Goal: Task Accomplishment & Management: Manage account settings

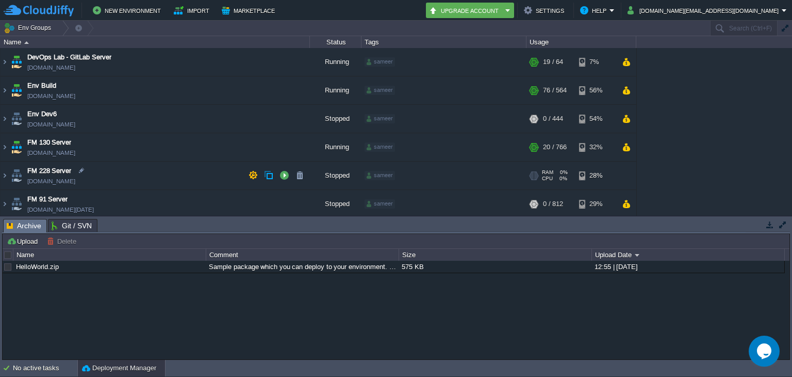
scroll to position [115, 0]
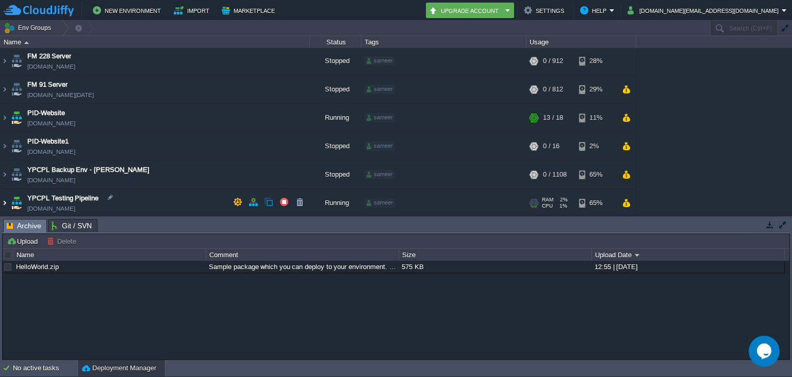
click at [4, 204] on img at bounding box center [5, 203] width 8 height 28
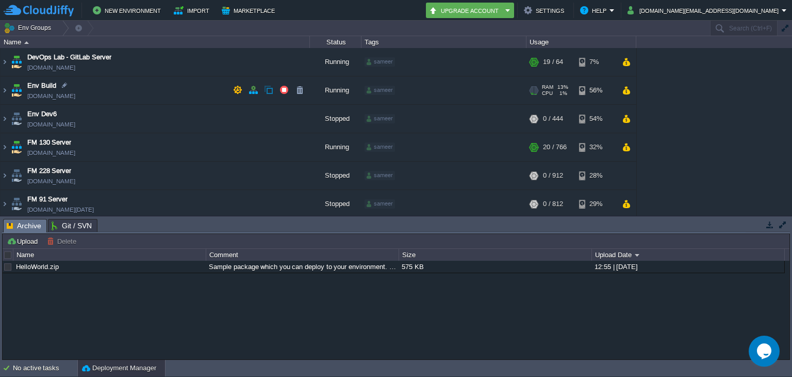
scroll to position [1, 0]
click at [785, 31] on button "button" at bounding box center [784, 28] width 9 height 9
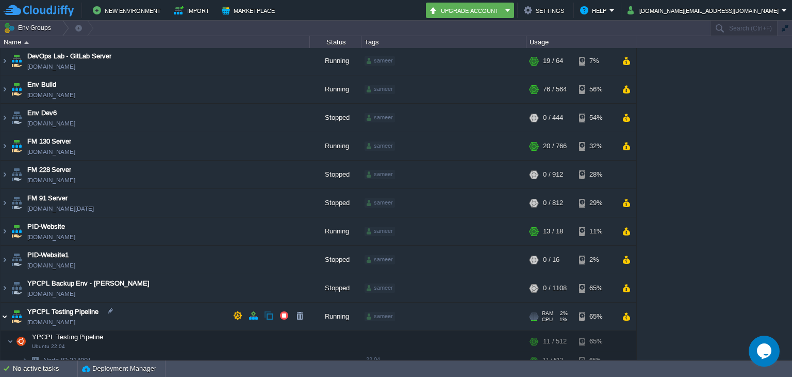
click at [4, 315] on img at bounding box center [5, 316] width 8 height 28
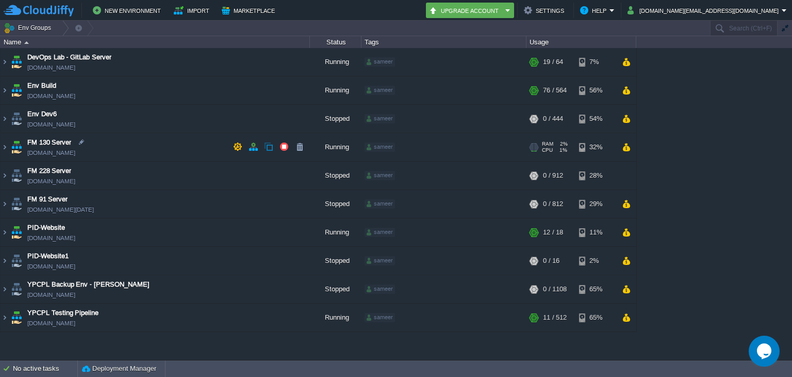
click at [545, 147] on span "CPU" at bounding box center [547, 150] width 11 height 6
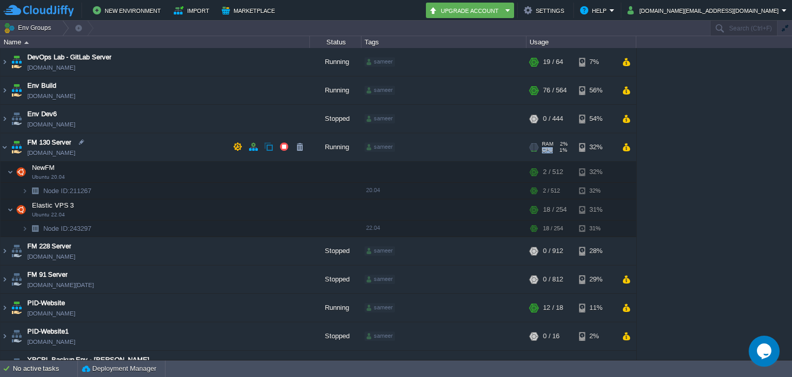
click at [545, 147] on span "CPU" at bounding box center [547, 150] width 11 height 6
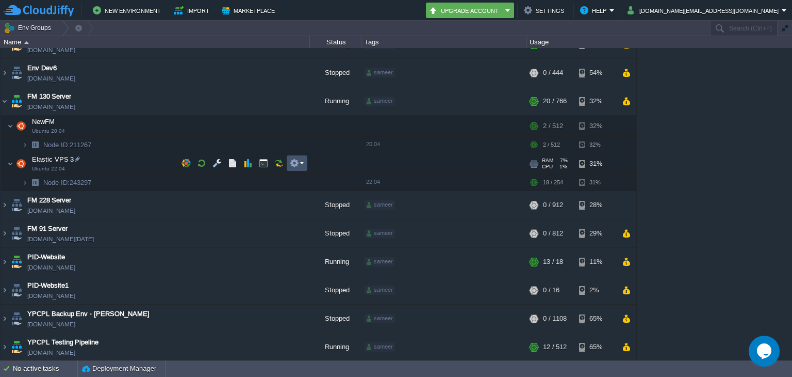
click at [290, 166] on button "button" at bounding box center [294, 162] width 9 height 9
click at [210, 159] on td at bounding box center [216, 162] width 15 height 15
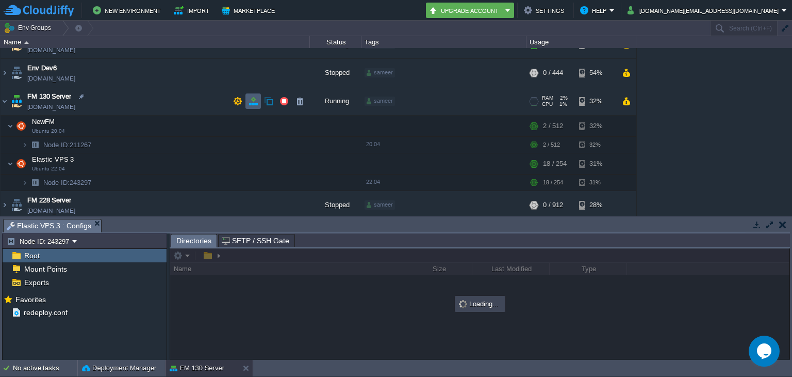
click at [246, 99] on td at bounding box center [253, 100] width 15 height 15
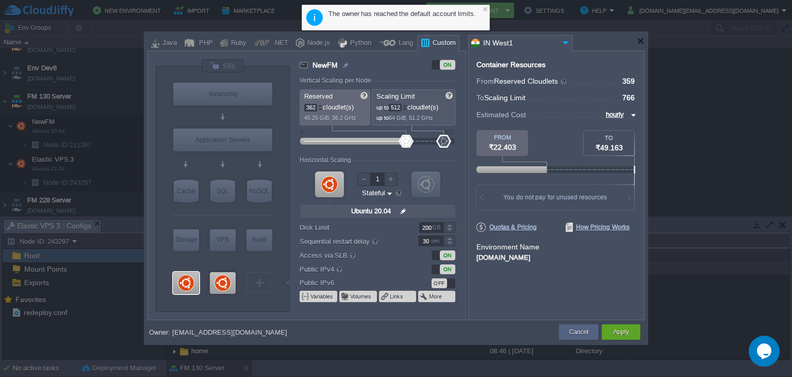
type input "364"
drag, startPoint x: 314, startPoint y: 146, endPoint x: 406, endPoint y: 139, distance: 92.6
click at [406, 139] on div at bounding box center [406, 141] width 15 height 13
click at [644, 42] on div at bounding box center [641, 41] width 8 height 8
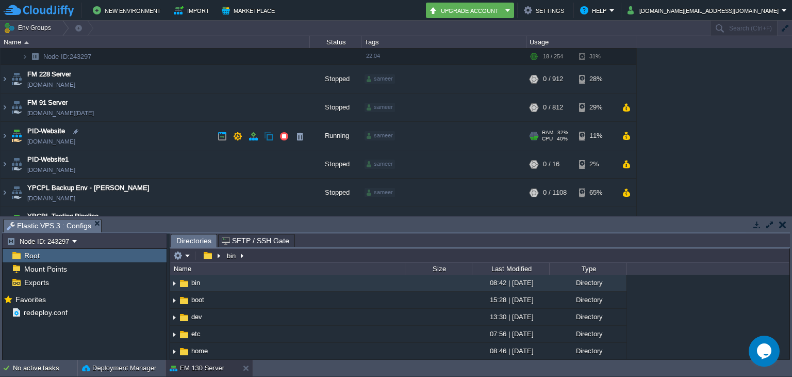
scroll to position [190, 0]
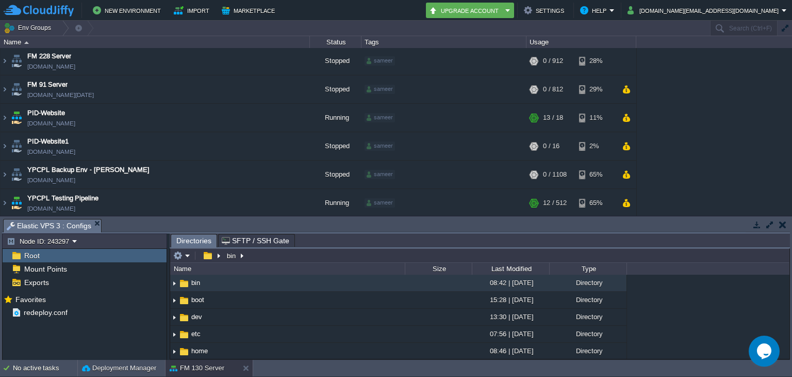
click at [785, 225] on button "button" at bounding box center [782, 224] width 7 height 9
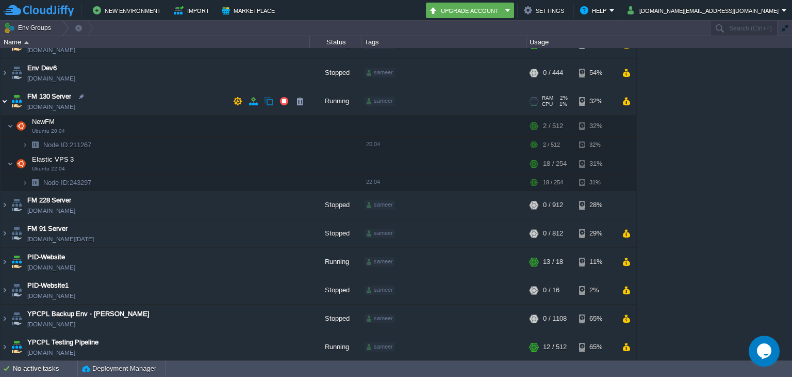
click at [3, 104] on img at bounding box center [5, 101] width 8 height 28
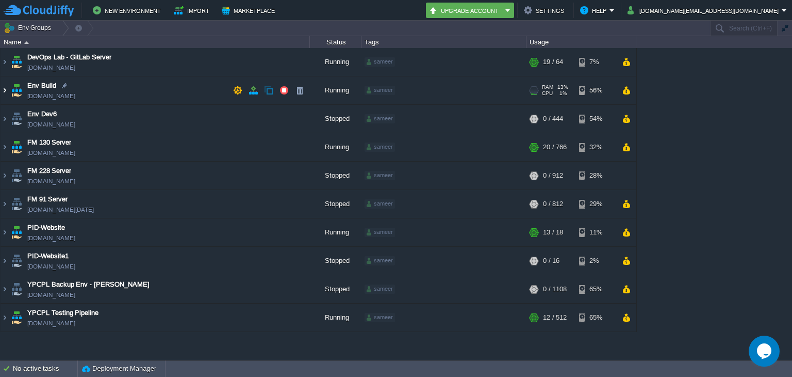
click at [2, 93] on img at bounding box center [5, 90] width 8 height 28
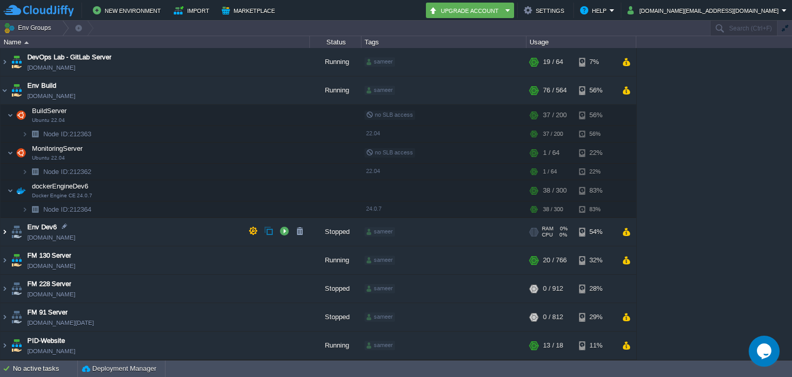
click at [7, 232] on img at bounding box center [5, 232] width 8 height 28
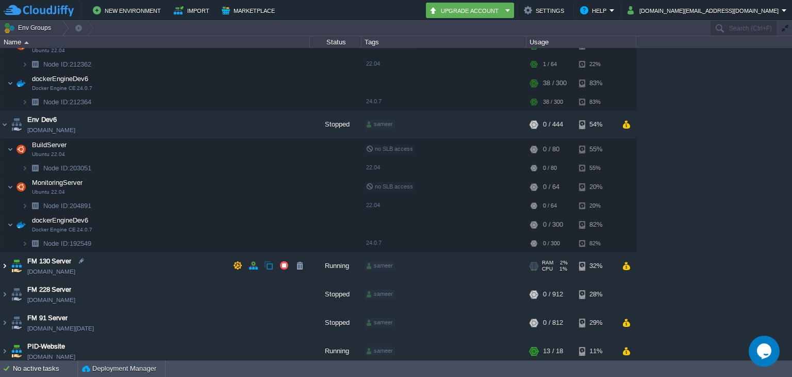
scroll to position [105, 0]
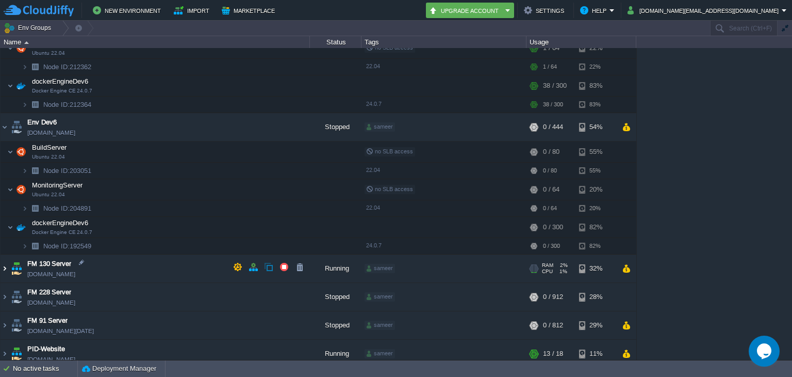
click at [4, 269] on img at bounding box center [5, 268] width 8 height 28
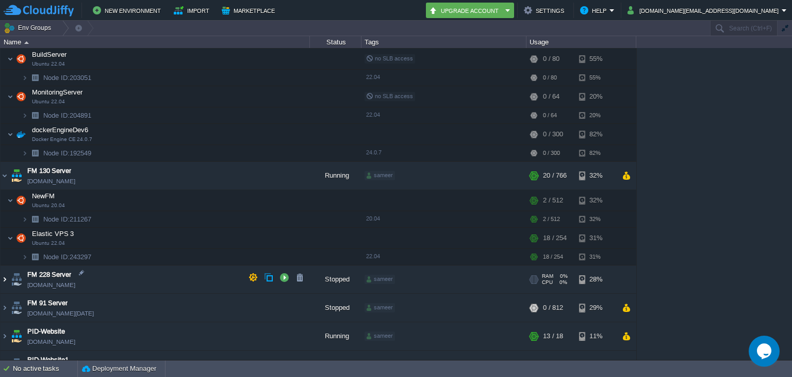
scroll to position [198, 0]
click at [4, 280] on img at bounding box center [5, 279] width 8 height 28
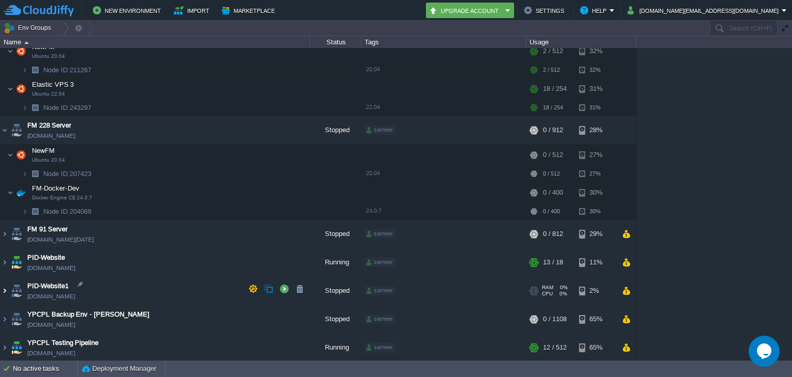
scroll to position [345, 0]
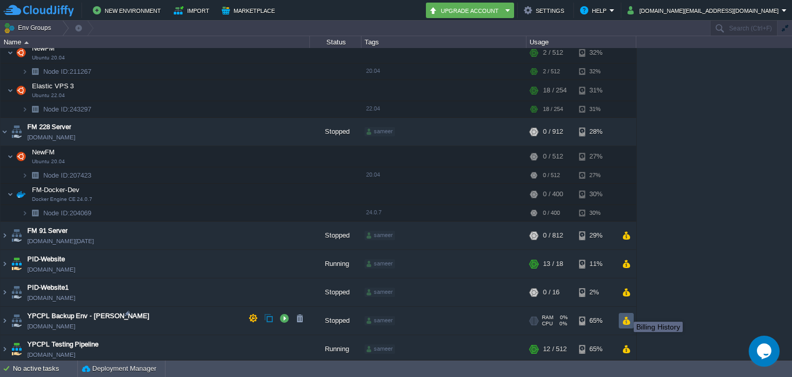
click at [626, 316] on button "button" at bounding box center [626, 320] width 9 height 9
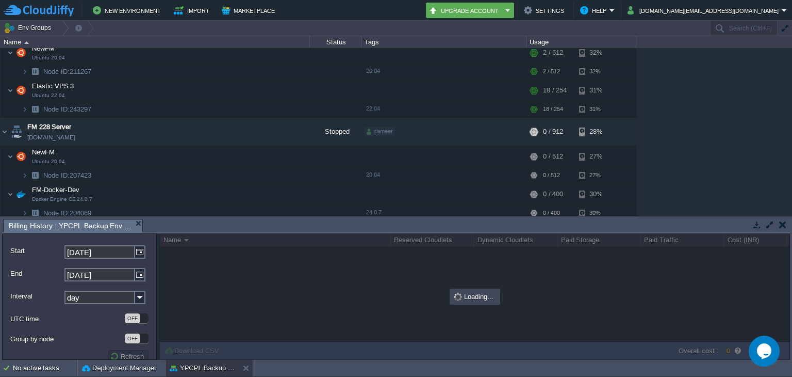
click at [771, 223] on button "button" at bounding box center [770, 224] width 9 height 9
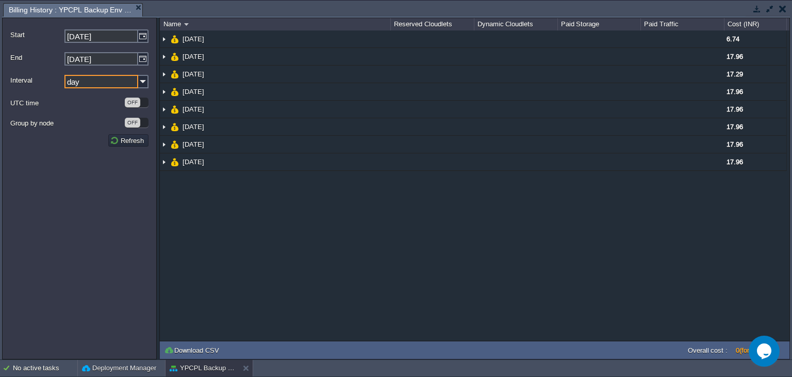
click at [129, 85] on input "day" at bounding box center [101, 81] width 74 height 13
click at [415, 281] on div "NaN.00 [DATE] 6.74 [DATE] 17.96 [DATE] 17.29 05 Sep 2025 17.96 [DATE] 17.96 [DA…" at bounding box center [475, 185] width 630 height 310
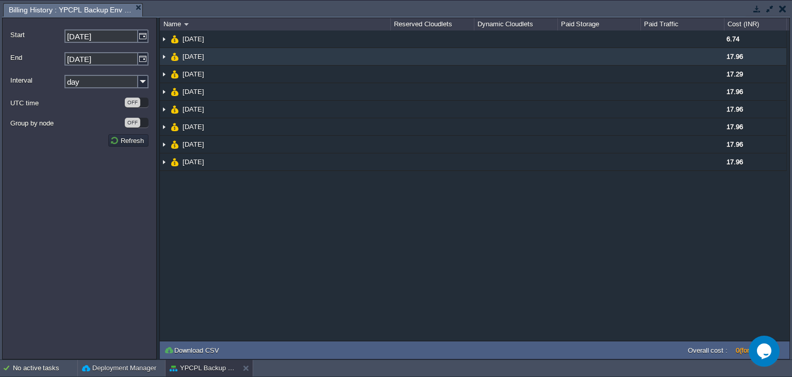
click at [164, 60] on img at bounding box center [164, 56] width 8 height 17
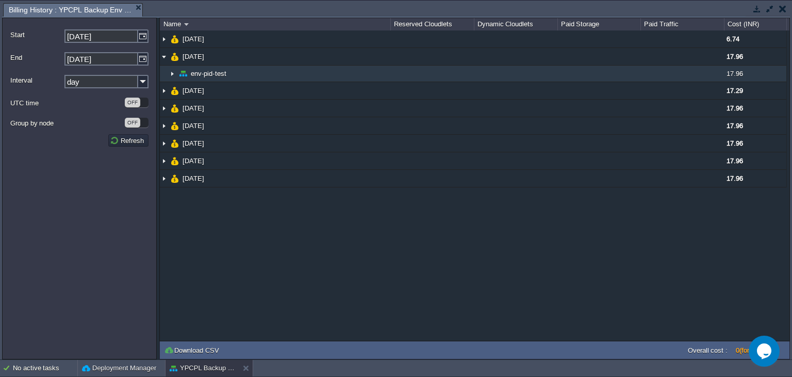
click at [173, 76] on img at bounding box center [172, 74] width 8 height 16
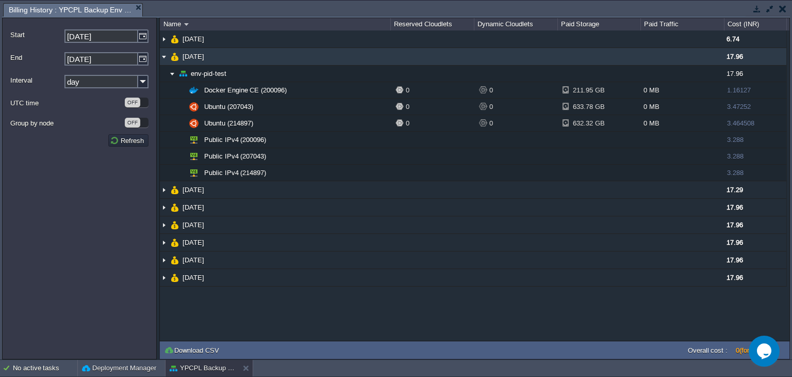
click at [165, 54] on img at bounding box center [164, 56] width 8 height 17
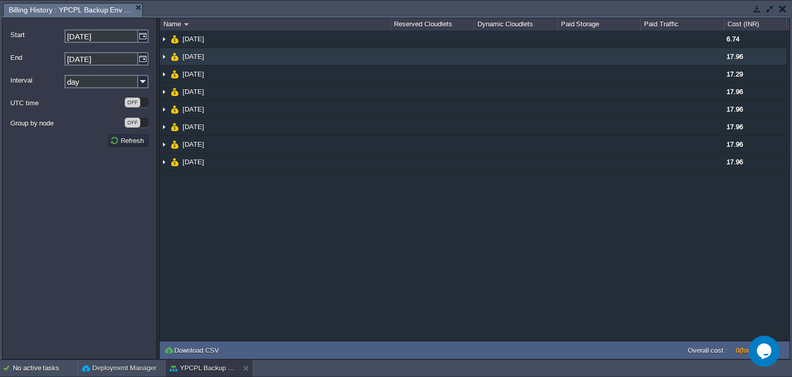
click at [165, 54] on img at bounding box center [164, 56] width 8 height 17
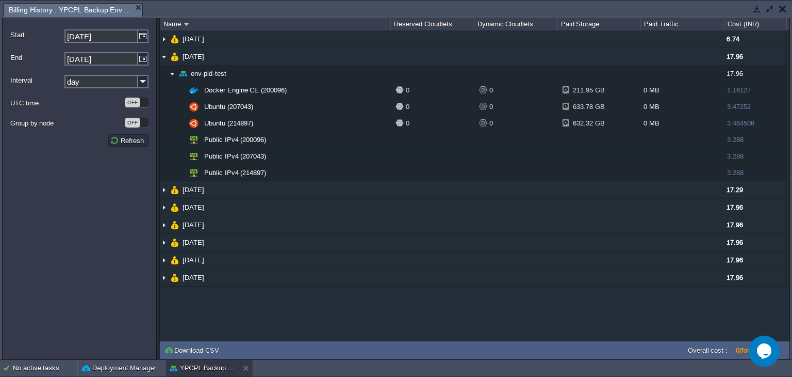
click at [786, 8] on button "button" at bounding box center [782, 8] width 7 height 9
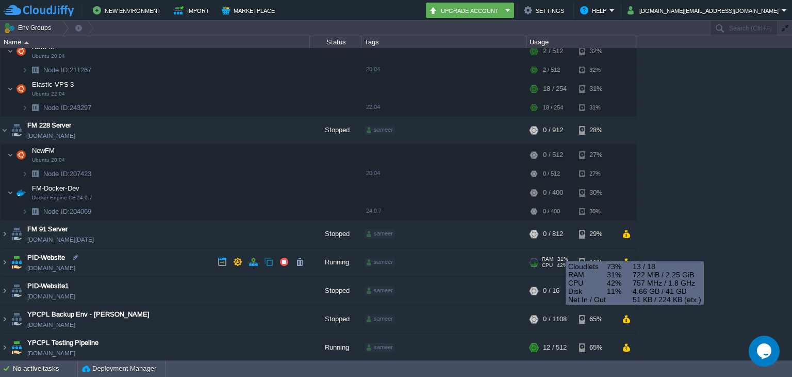
scroll to position [344, 0]
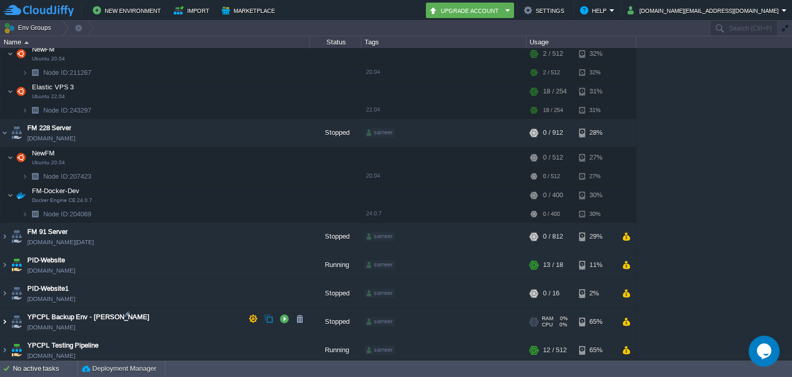
click at [2, 320] on img at bounding box center [5, 321] width 8 height 28
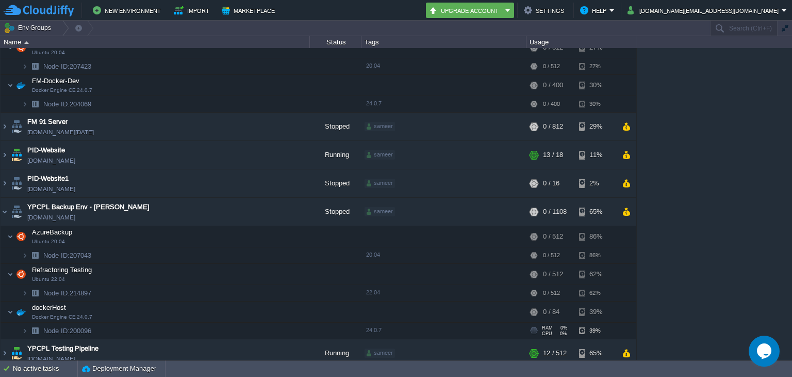
scroll to position [458, 0]
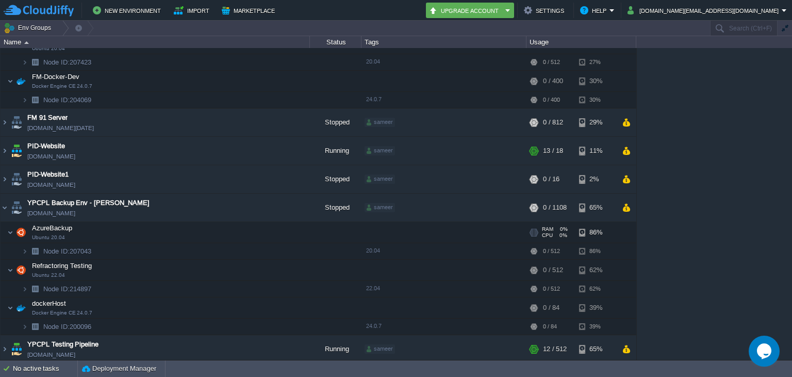
click at [562, 234] on span "0%" at bounding box center [562, 235] width 10 height 6
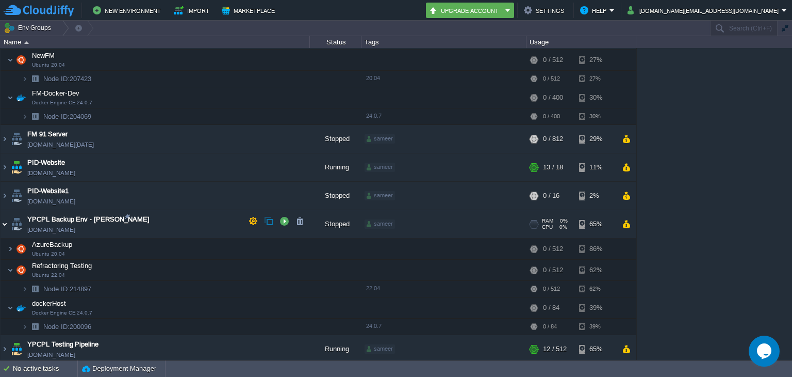
click at [6, 218] on img at bounding box center [5, 224] width 8 height 28
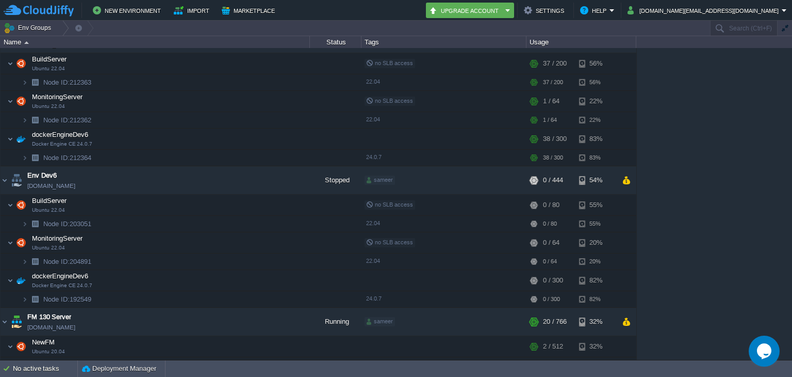
scroll to position [0, 0]
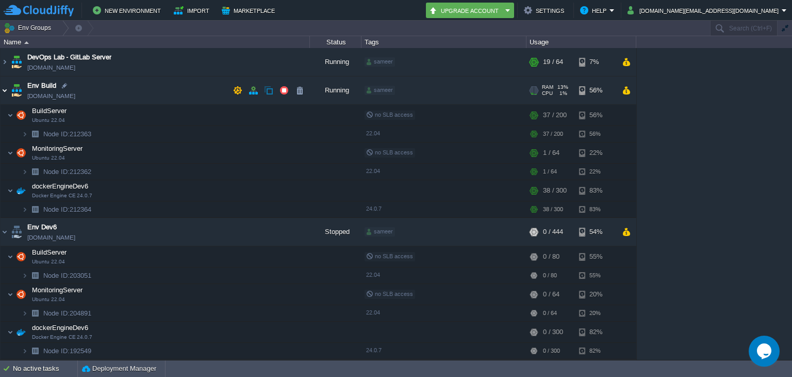
click at [2, 89] on img at bounding box center [5, 90] width 8 height 28
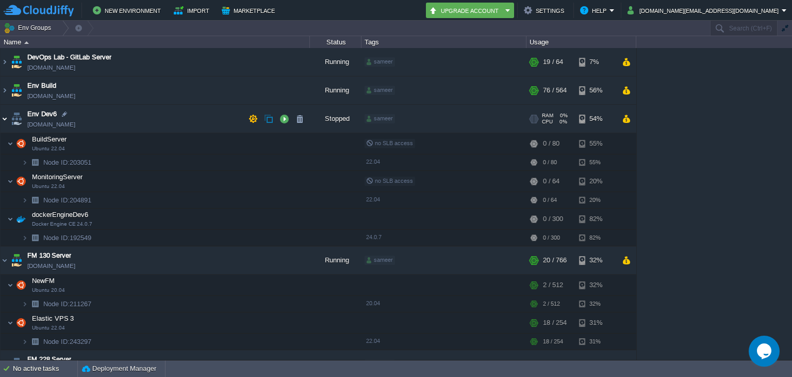
click at [5, 116] on img at bounding box center [5, 119] width 8 height 28
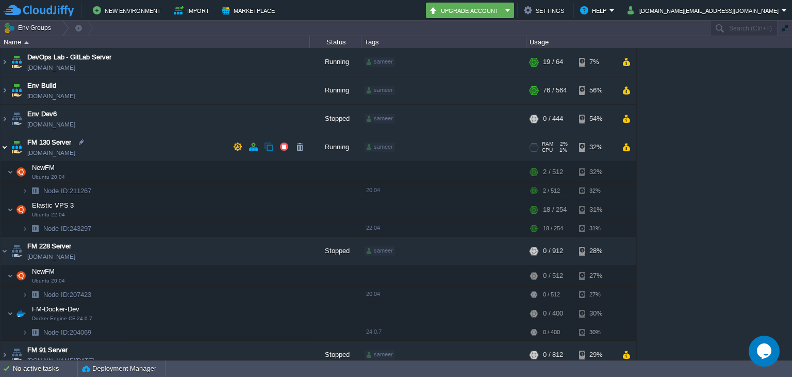
click at [4, 141] on img at bounding box center [5, 147] width 8 height 28
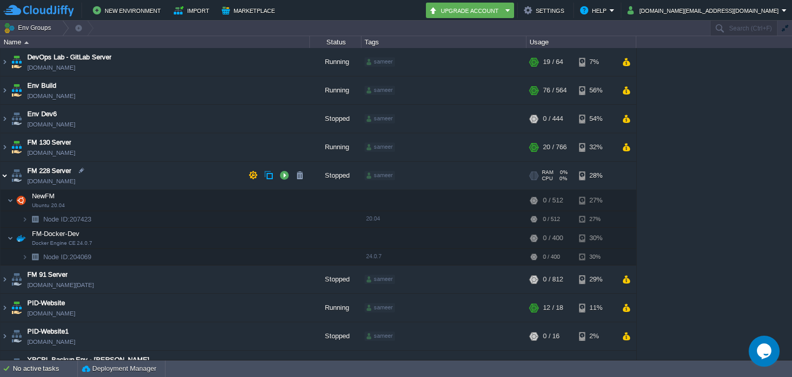
click at [7, 174] on img at bounding box center [5, 175] width 8 height 28
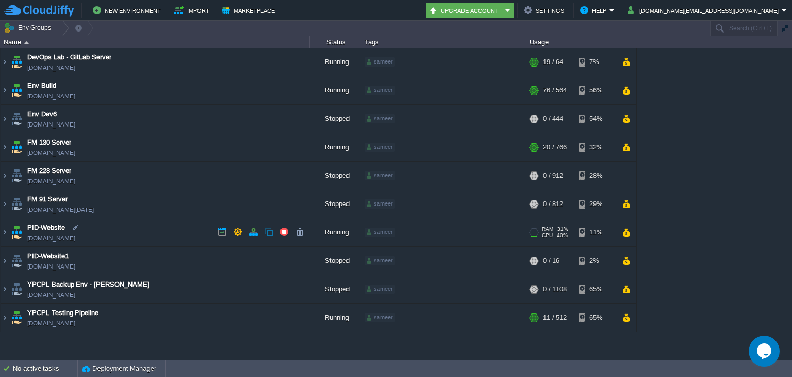
click at [55, 239] on link "[DOMAIN_NAME]" at bounding box center [51, 238] width 48 height 10
click at [7, 288] on img at bounding box center [5, 289] width 8 height 28
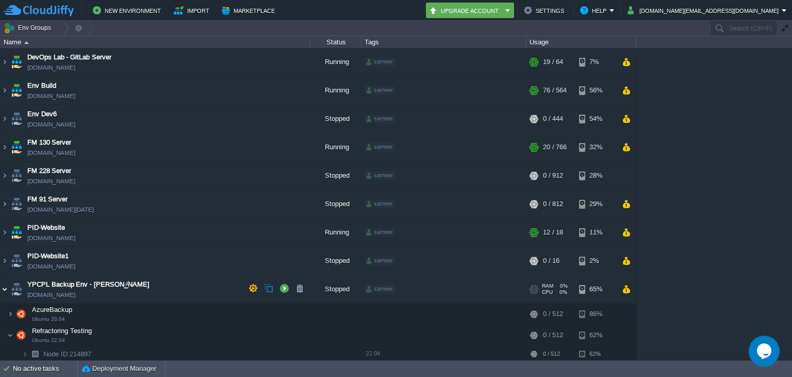
scroll to position [67, 0]
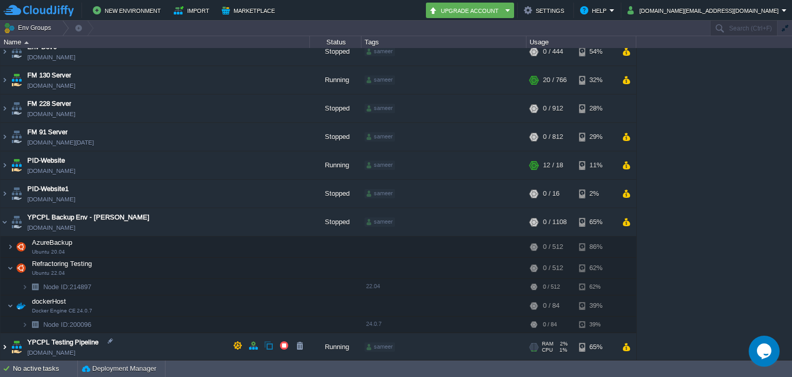
click at [4, 342] on img at bounding box center [5, 347] width 8 height 28
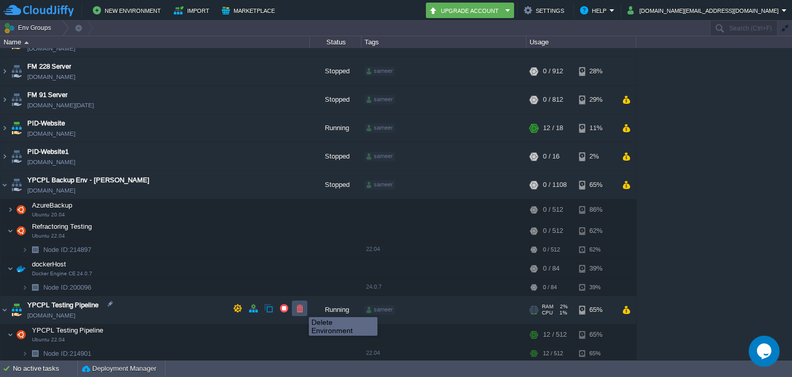
click at [301, 307] on button "button" at bounding box center [299, 307] width 9 height 9
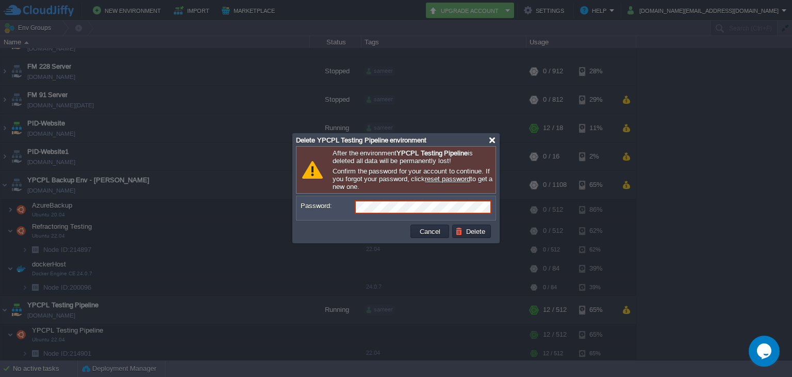
click at [489, 141] on div at bounding box center [493, 140] width 8 height 8
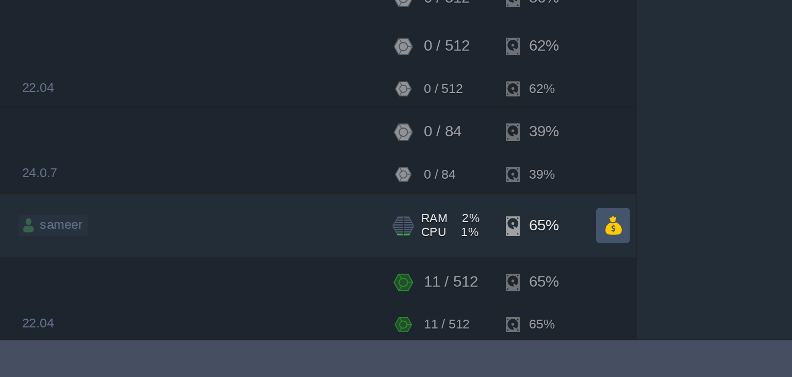
click at [623, 307] on button "button" at bounding box center [626, 309] width 9 height 9
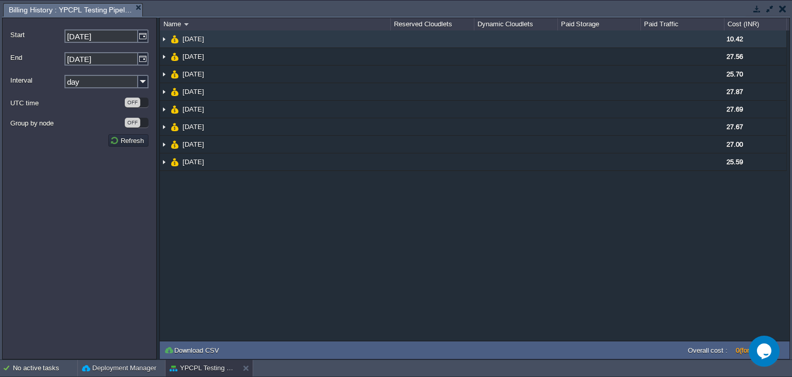
click at [737, 43] on span "10.42" at bounding box center [735, 39] width 17 height 8
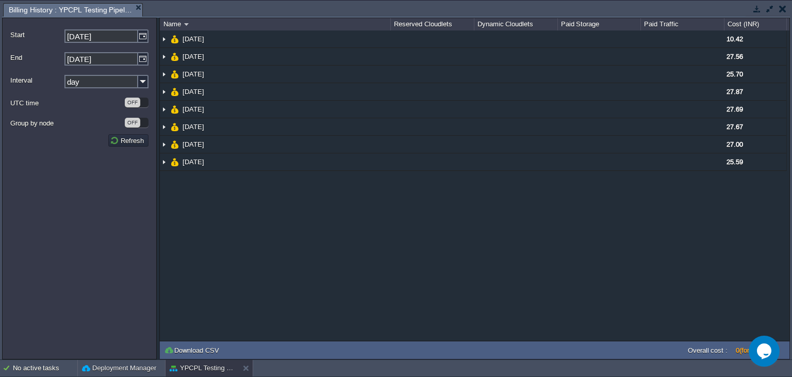
click at [783, 7] on button "button" at bounding box center [782, 8] width 7 height 9
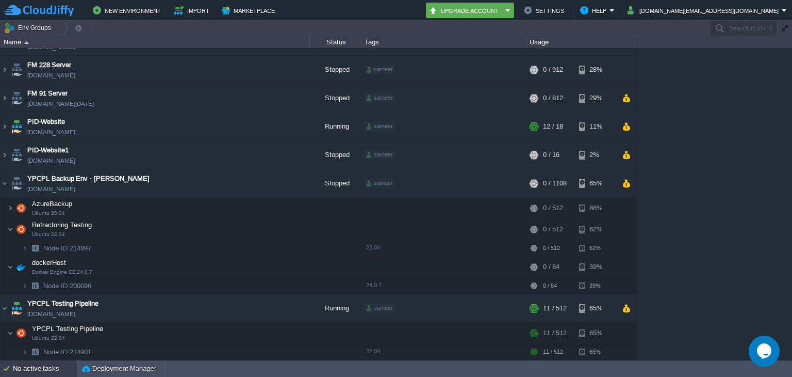
scroll to position [104, 0]
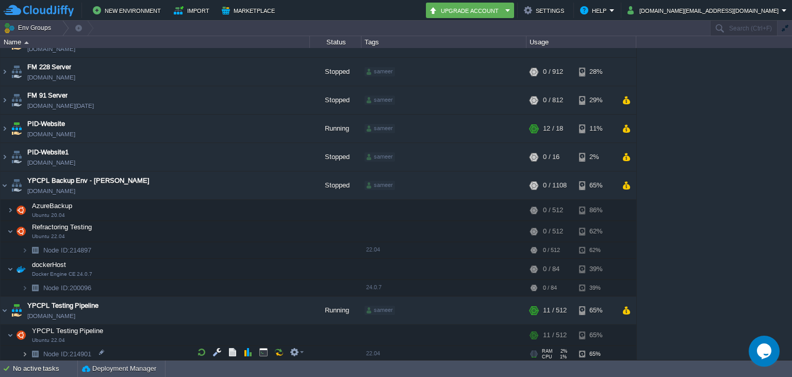
click at [22, 348] on img at bounding box center [25, 354] width 6 height 16
click at [25, 348] on img at bounding box center [25, 354] width 6 height 16
click at [25, 348] on img at bounding box center [25, 353] width 6 height 16
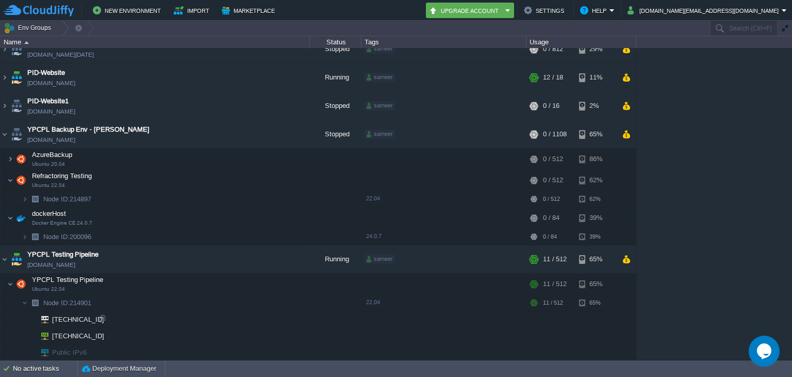
scroll to position [154, 0]
click at [107, 256] on div at bounding box center [110, 253] width 9 height 9
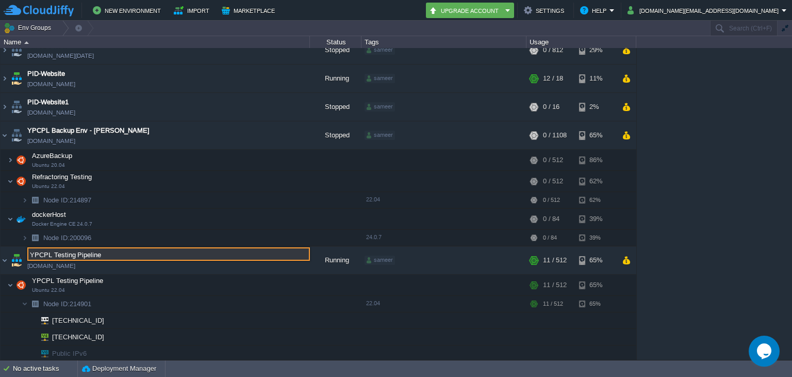
click at [107, 256] on input "YPCPL Testing Pipeline" at bounding box center [168, 253] width 283 height 13
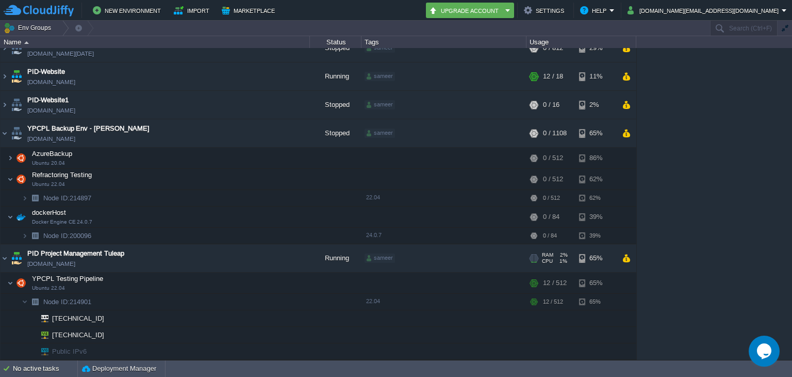
scroll to position [153, 0]
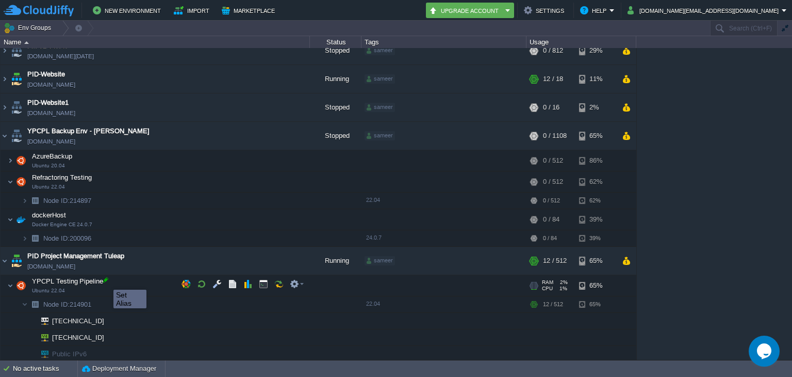
click at [106, 280] on div at bounding box center [105, 279] width 9 height 9
type input "YPCPL Testing Pipeline"
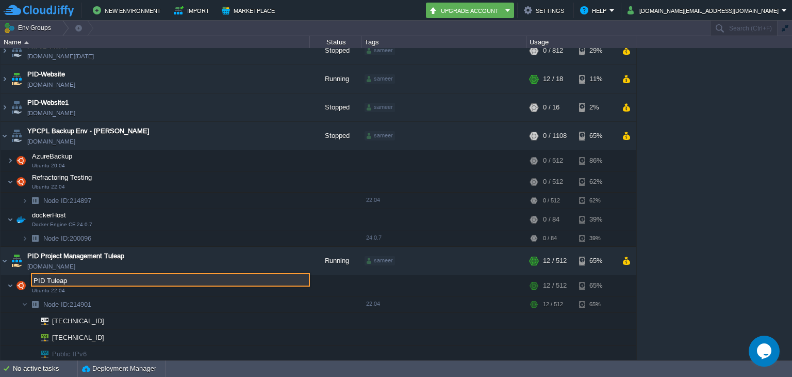
type input "PID Tuleap"
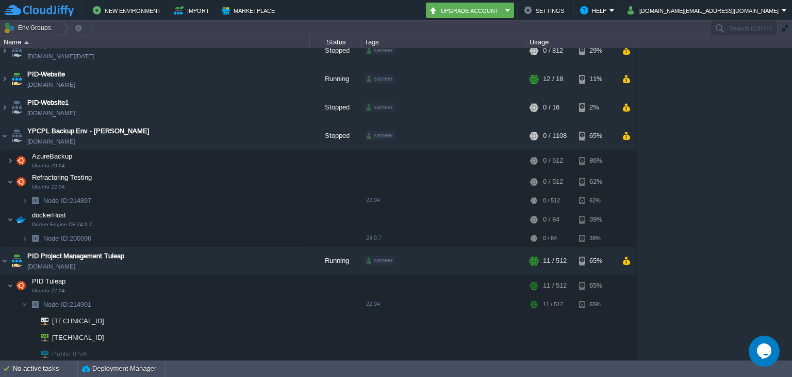
scroll to position [154, 0]
click at [395, 35] on td "Env Groups" at bounding box center [354, 28] width 709 height 15
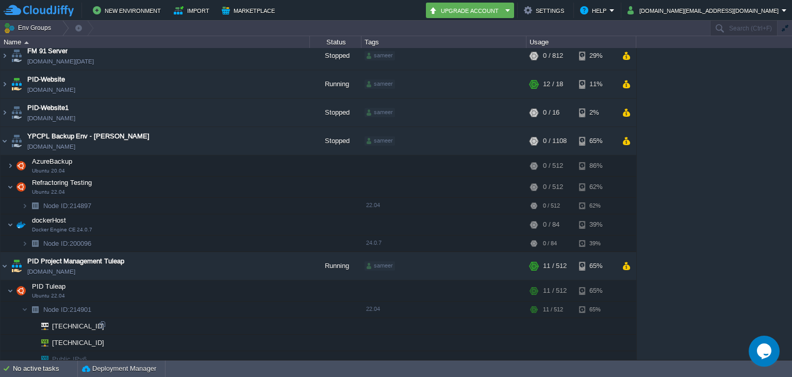
scroll to position [149, 0]
click at [108, 339] on div at bounding box center [108, 339] width 9 height 9
click at [438, 370] on td "No active tasks Deployment Manager" at bounding box center [396, 368] width 792 height 17
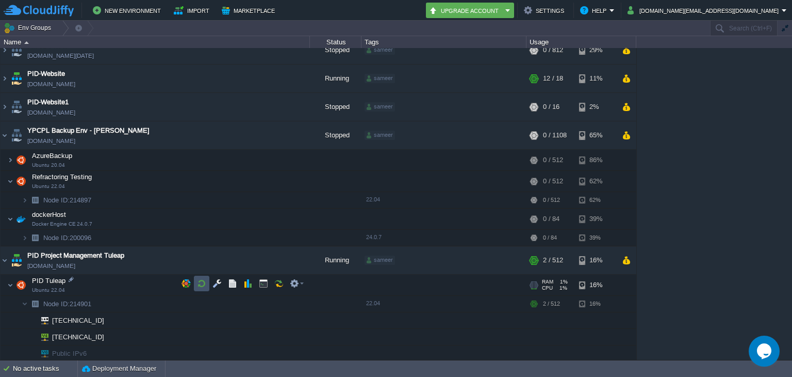
click at [203, 283] on button "button" at bounding box center [201, 283] width 9 height 9
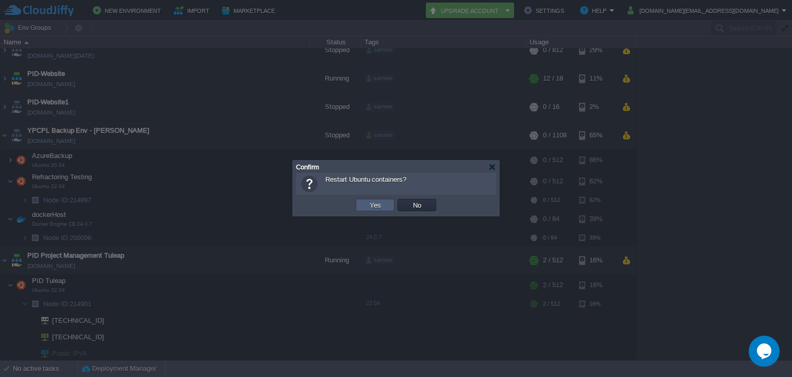
click at [363, 205] on td "Yes" at bounding box center [375, 205] width 39 height 12
